Goal: Task Accomplishment & Management: Manage account settings

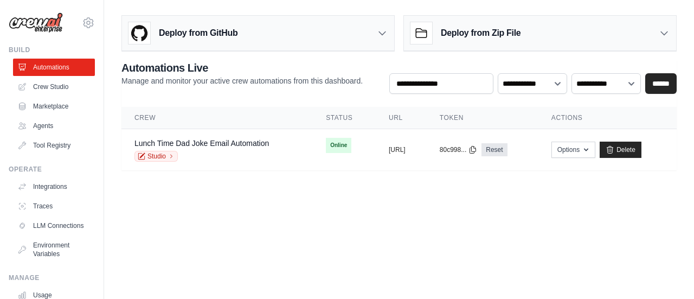
scroll to position [159, 0]
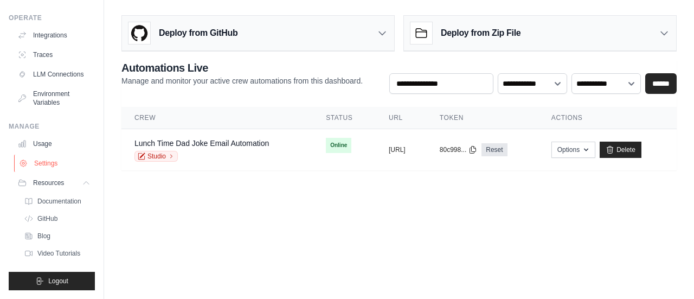
click at [44, 164] on link "Settings" at bounding box center [55, 163] width 82 height 17
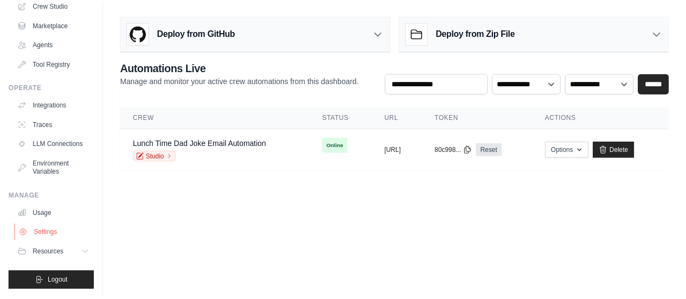
scroll to position [90, 0]
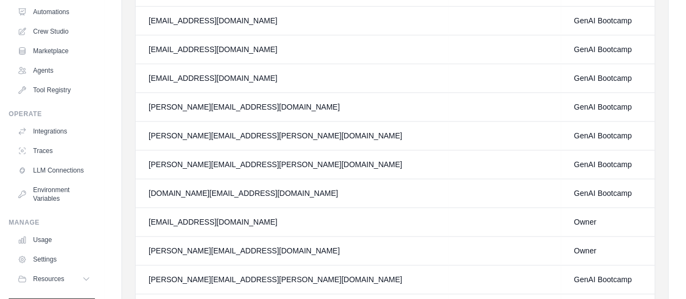
scroll to position [90, 0]
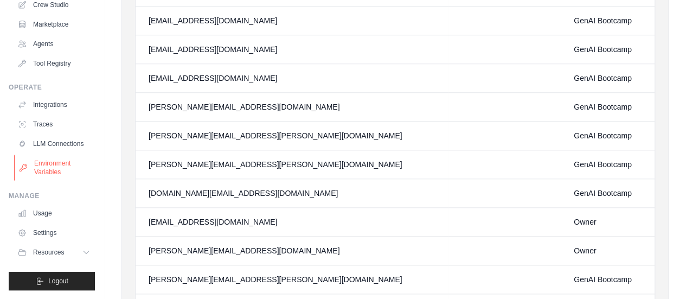
click at [33, 157] on link "Environment Variables" at bounding box center [55, 168] width 82 height 26
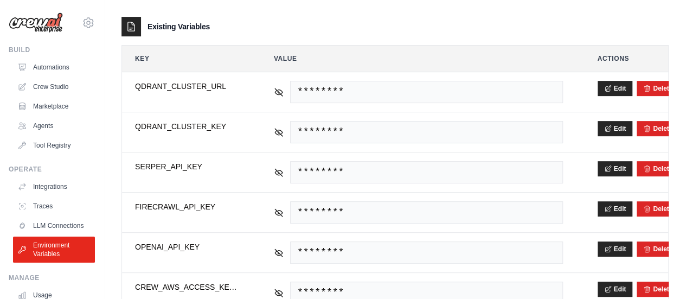
scroll to position [217, 0]
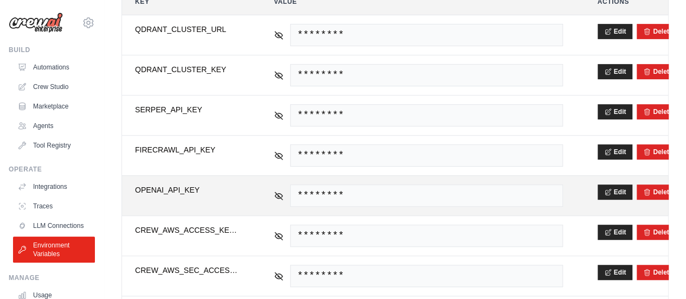
click at [348, 184] on span "********" at bounding box center [426, 195] width 273 height 22
click at [282, 197] on div "********" at bounding box center [418, 195] width 289 height 22
click at [279, 193] on icon at bounding box center [279, 195] width 8 height 5
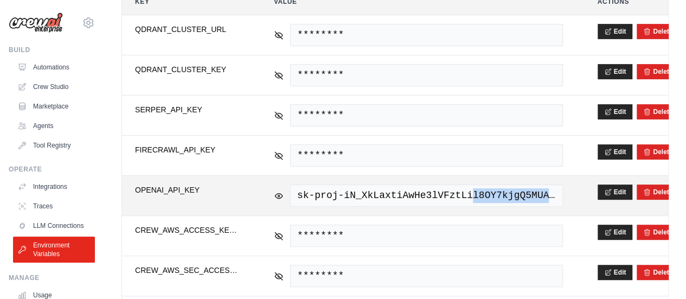
drag, startPoint x: 457, startPoint y: 195, endPoint x: 529, endPoint y: 190, distance: 72.8
click at [529, 190] on span "sk-proj-iN_XkLaxtiAwHe3lVFztLil8OY7kjgQ5MUAS5Ou7OUR-uQ9_PJGZVSwY2XRrmANqnh-Ap_x…" at bounding box center [426, 195] width 273 height 22
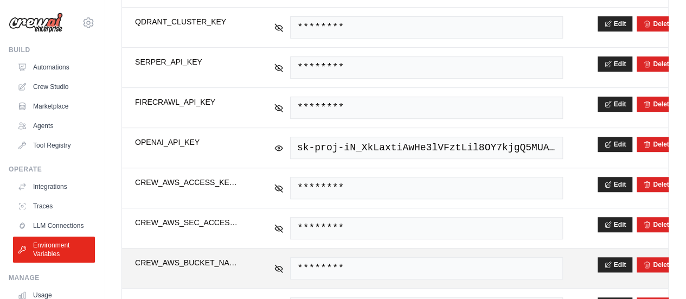
scroll to position [316, 0]
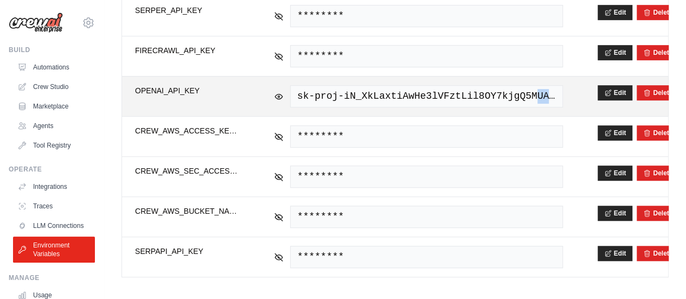
drag, startPoint x: 539, startPoint y: 84, endPoint x: 514, endPoint y: 91, distance: 25.4
click at [514, 91] on span "sk-proj-iN_XkLaxtiAwHe3lVFztLil8OY7kjgQ5MUAS5Ou7OUR-uQ9_PJGZVSwY2XRrmANqnh-Ap_x…" at bounding box center [426, 96] width 273 height 22
click at [600, 88] on button "Edit" at bounding box center [615, 92] width 35 height 15
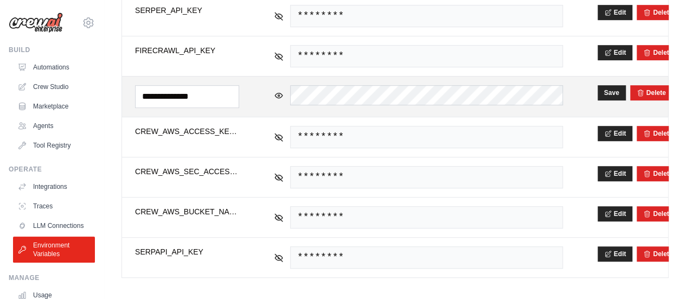
click at [597, 98] on td "Save [GEOGRAPHIC_DATA]" at bounding box center [627, 96] width 84 height 40
click at [604, 88] on button "Save" at bounding box center [612, 92] width 28 height 15
